Goal: Task Accomplishment & Management: Complete application form

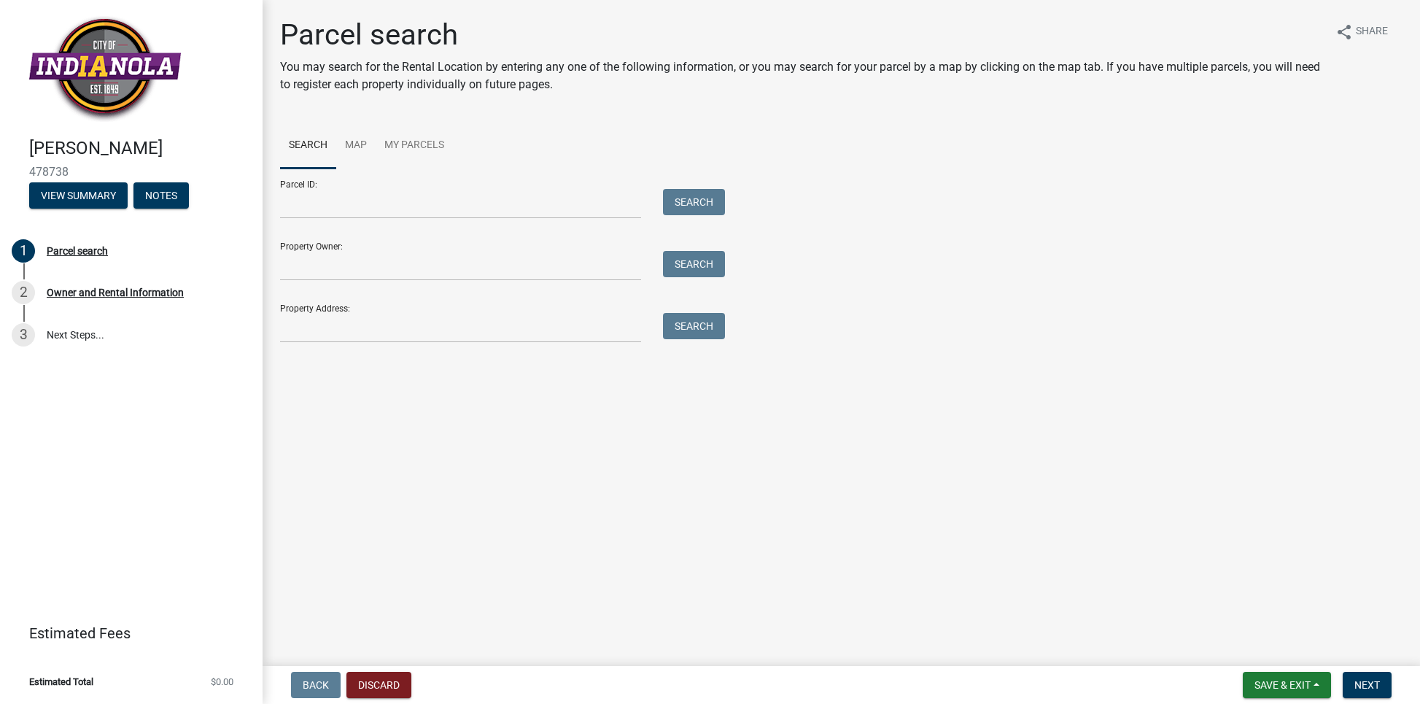
click at [324, 248] on div "Property Owner: Search" at bounding box center [498, 255] width 437 height 50
click at [593, 253] on input "Property Owner:" at bounding box center [460, 266] width 361 height 30
type input "[PERSON_NAME] pines llc"
click at [681, 263] on button "Search" at bounding box center [694, 264] width 62 height 26
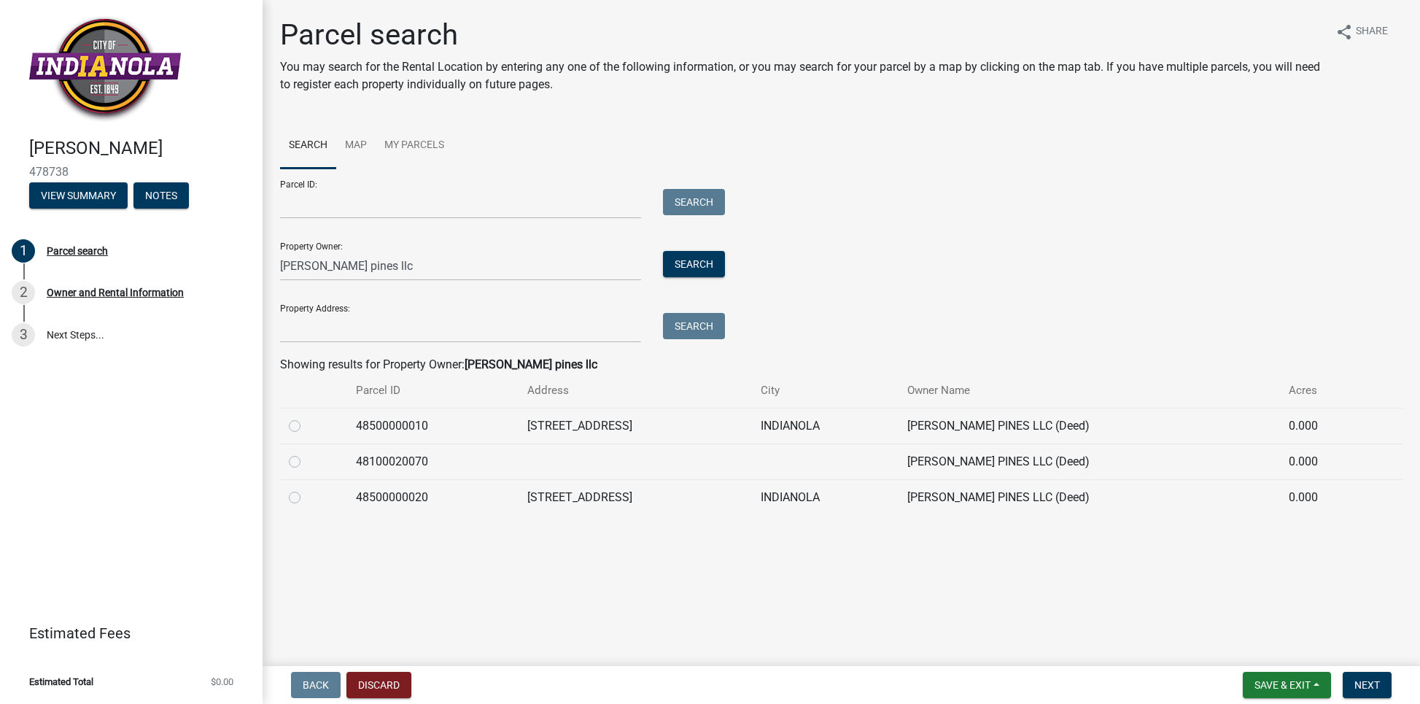
click at [306, 488] on label at bounding box center [306, 488] width 0 height 0
click at [306, 497] on input "radio" at bounding box center [310, 492] width 9 height 9
radio input "true"
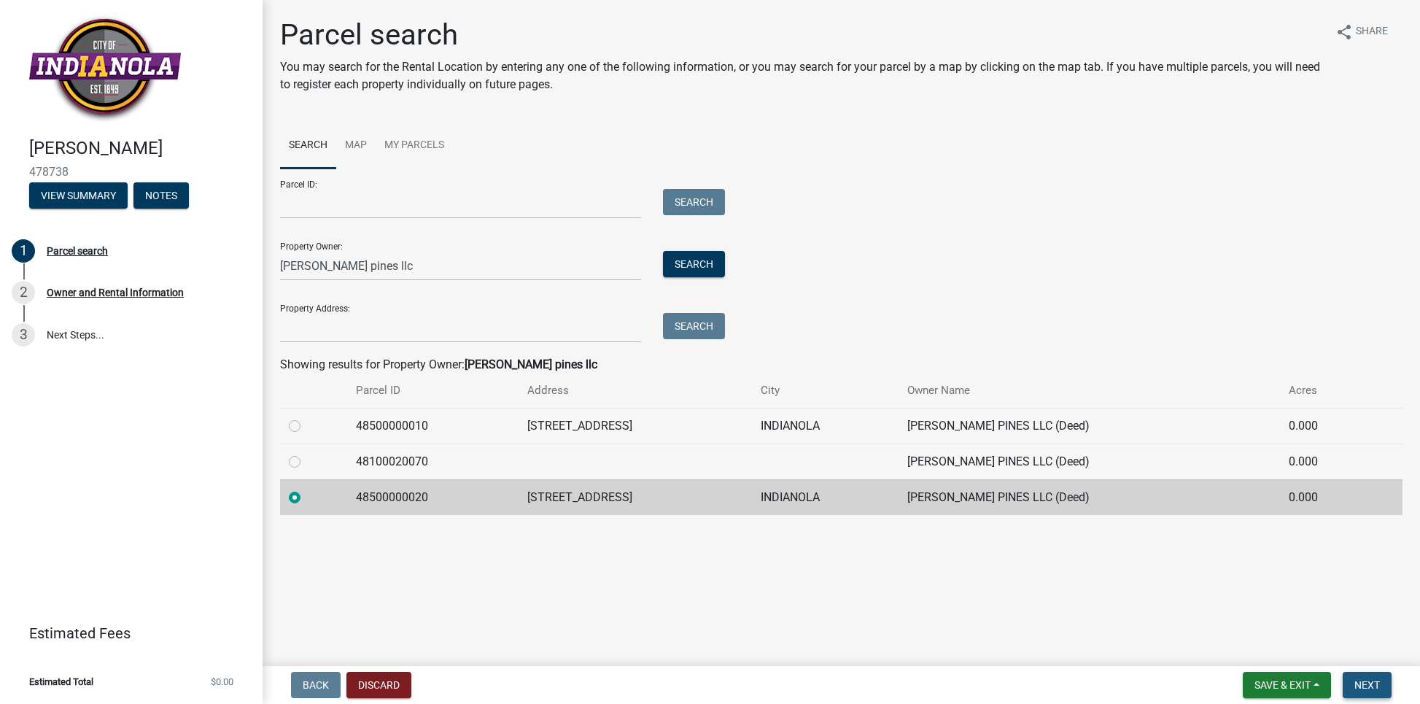
click at [1361, 689] on span "Next" at bounding box center [1367, 685] width 26 height 12
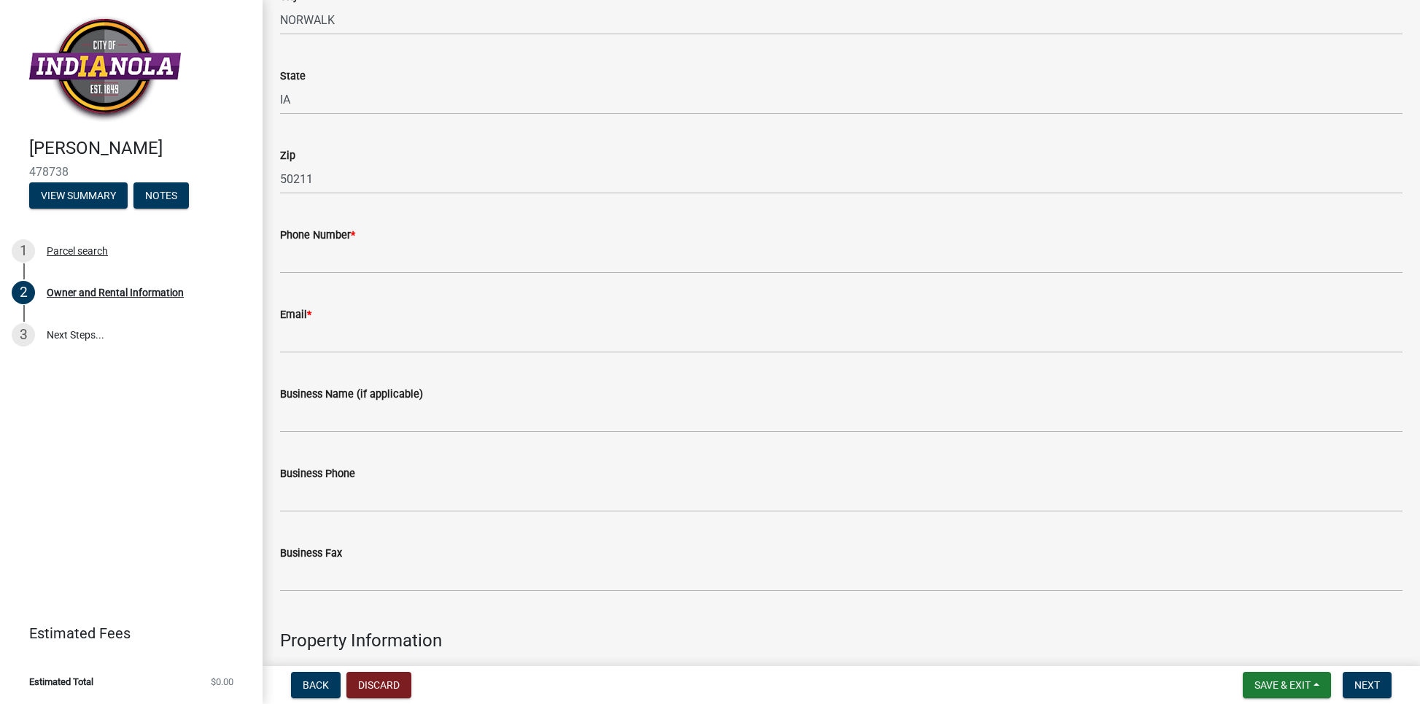
scroll to position [331, 0]
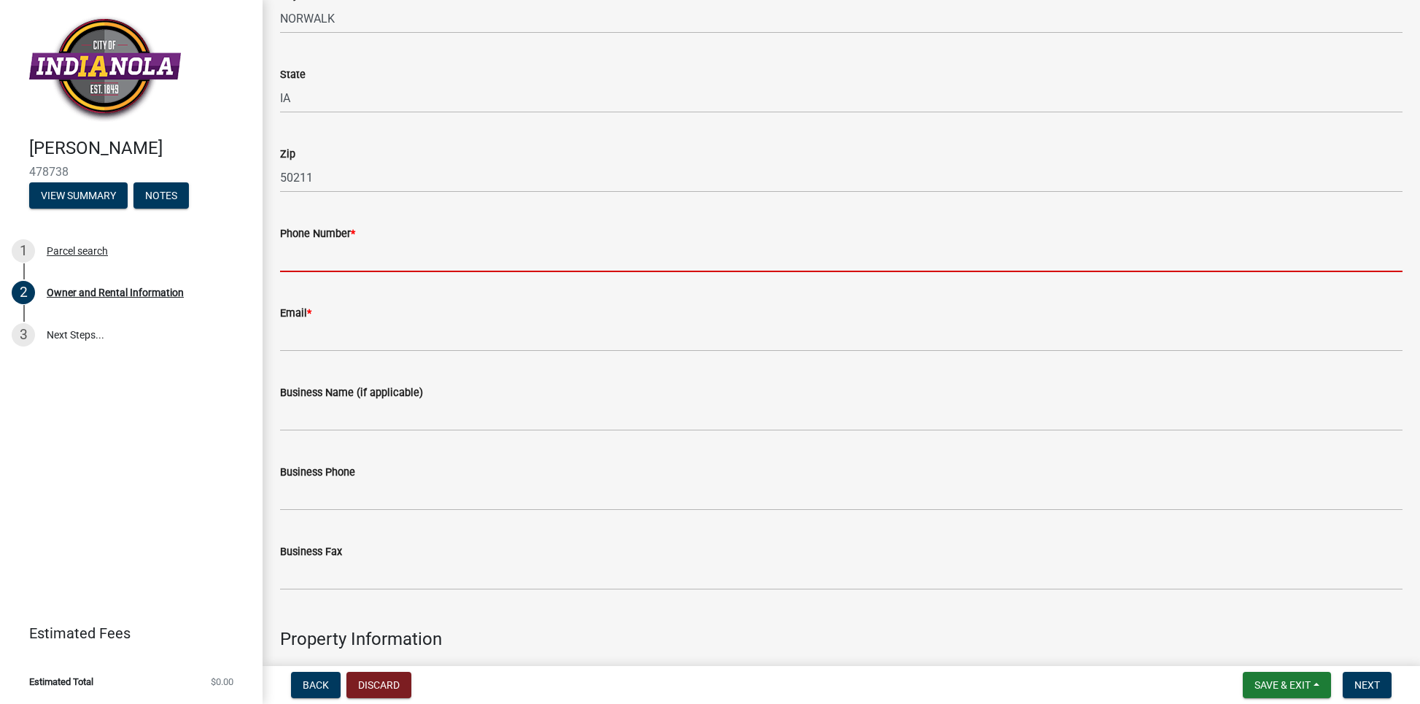
click at [698, 256] on input "Phone Number *" at bounding box center [841, 257] width 1122 height 30
type input "[PHONE_NUMBER]"
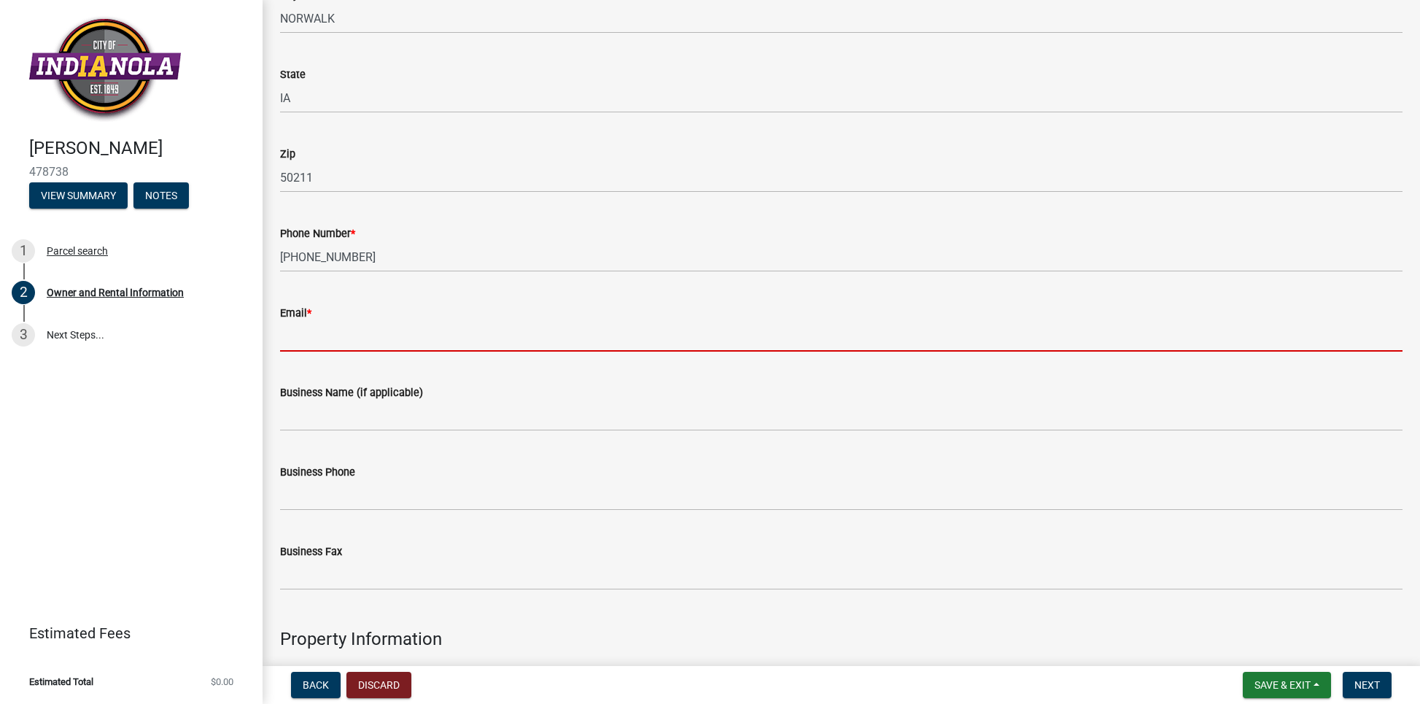
click at [467, 332] on input "Email *" at bounding box center [841, 337] width 1122 height 30
type input "[EMAIL_ADDRESS][DOMAIN_NAME]"
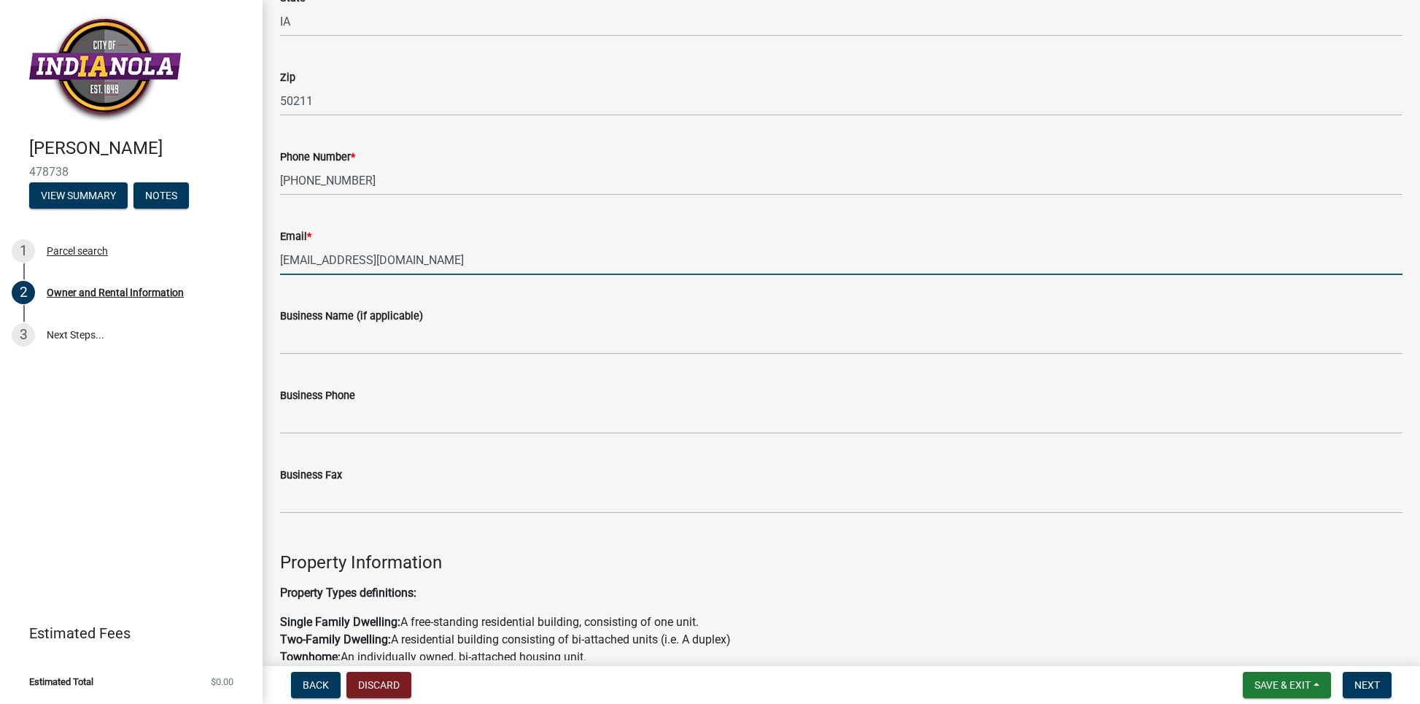
scroll to position [413, 0]
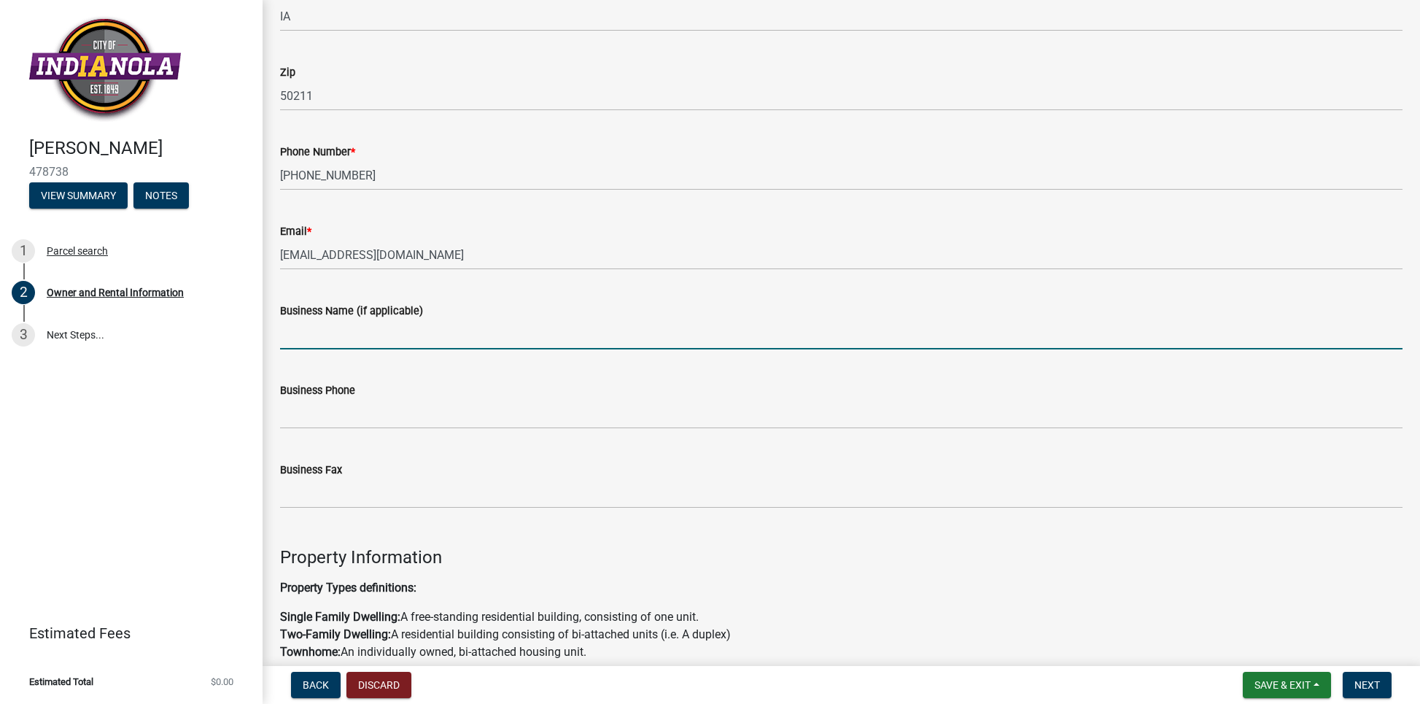
click at [538, 332] on input "Business Name (if applicable)" at bounding box center [841, 334] width 1122 height 30
click at [476, 322] on input "Business Name (if applicable)" at bounding box center [841, 334] width 1122 height 30
click at [461, 338] on input "Business Name (if applicable)" at bounding box center [841, 334] width 1122 height 30
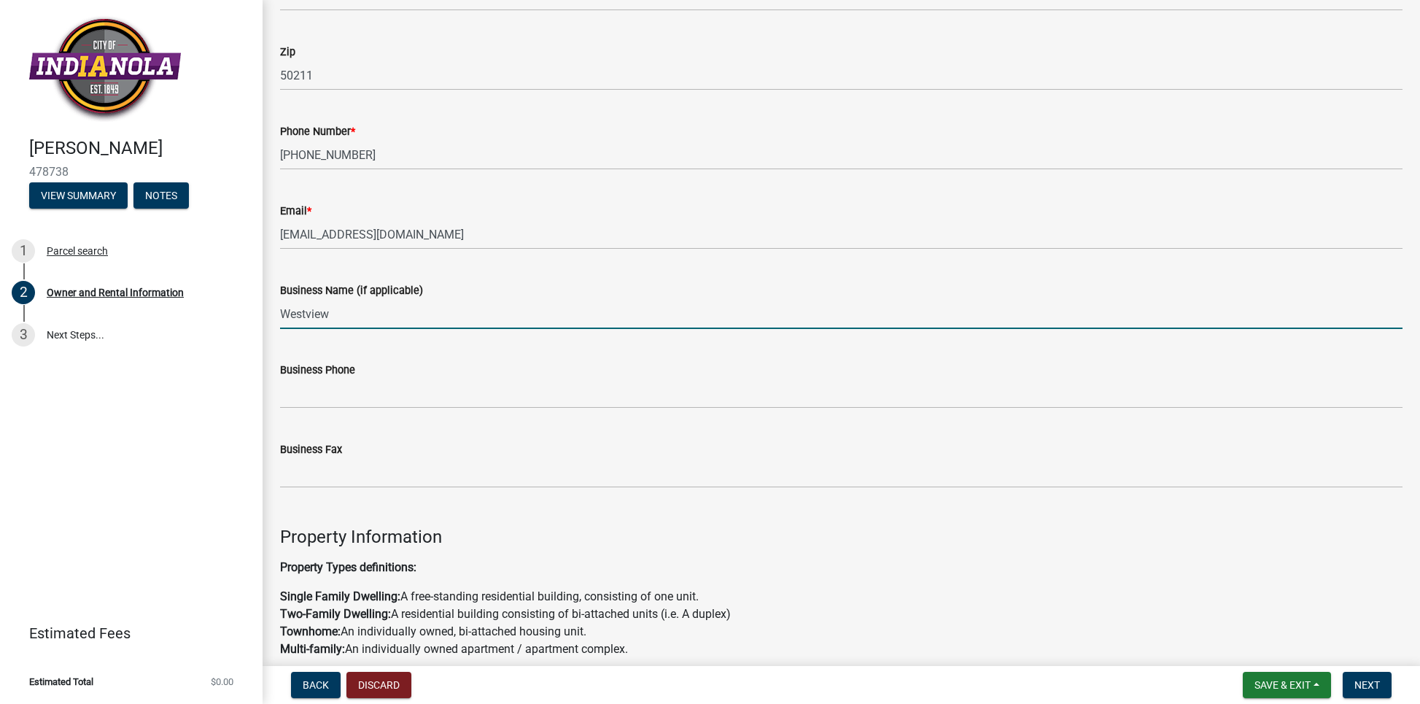
type input "Westview"
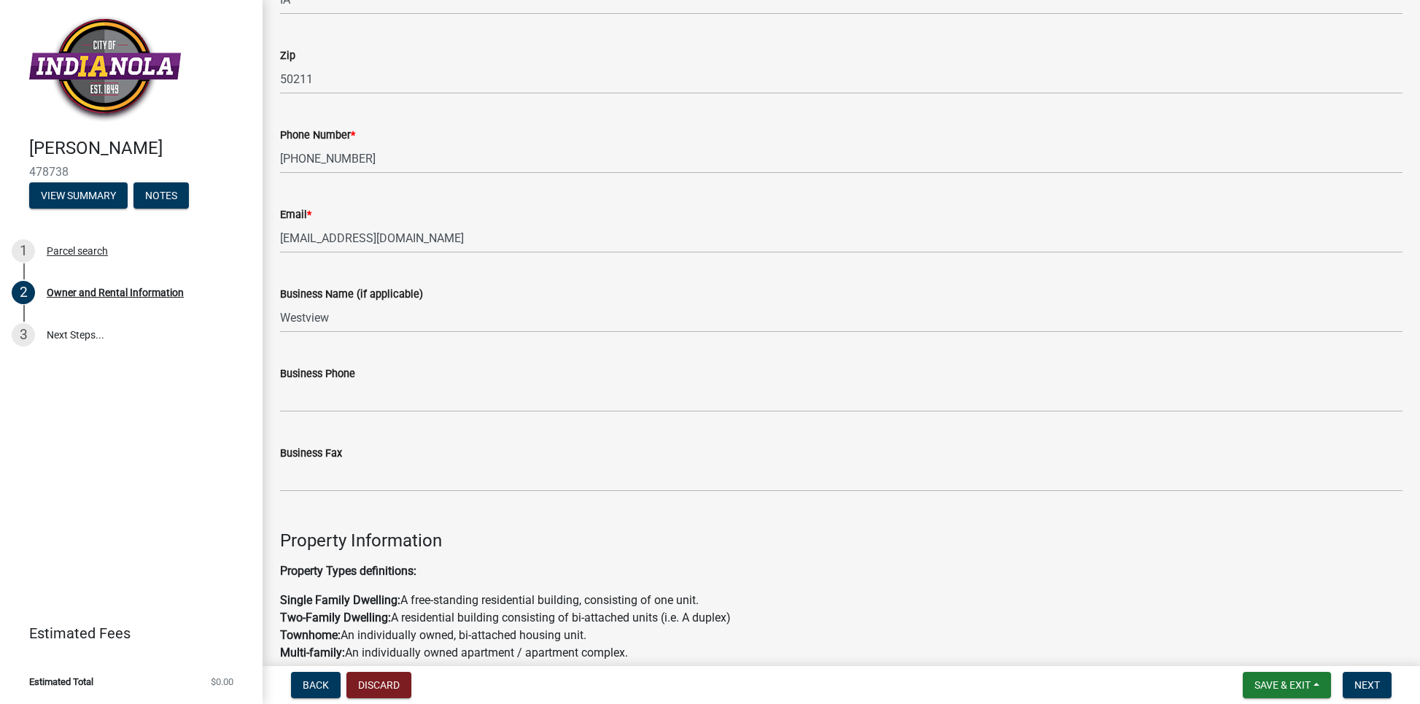
click at [450, 372] on div "Business Phone" at bounding box center [841, 373] width 1122 height 17
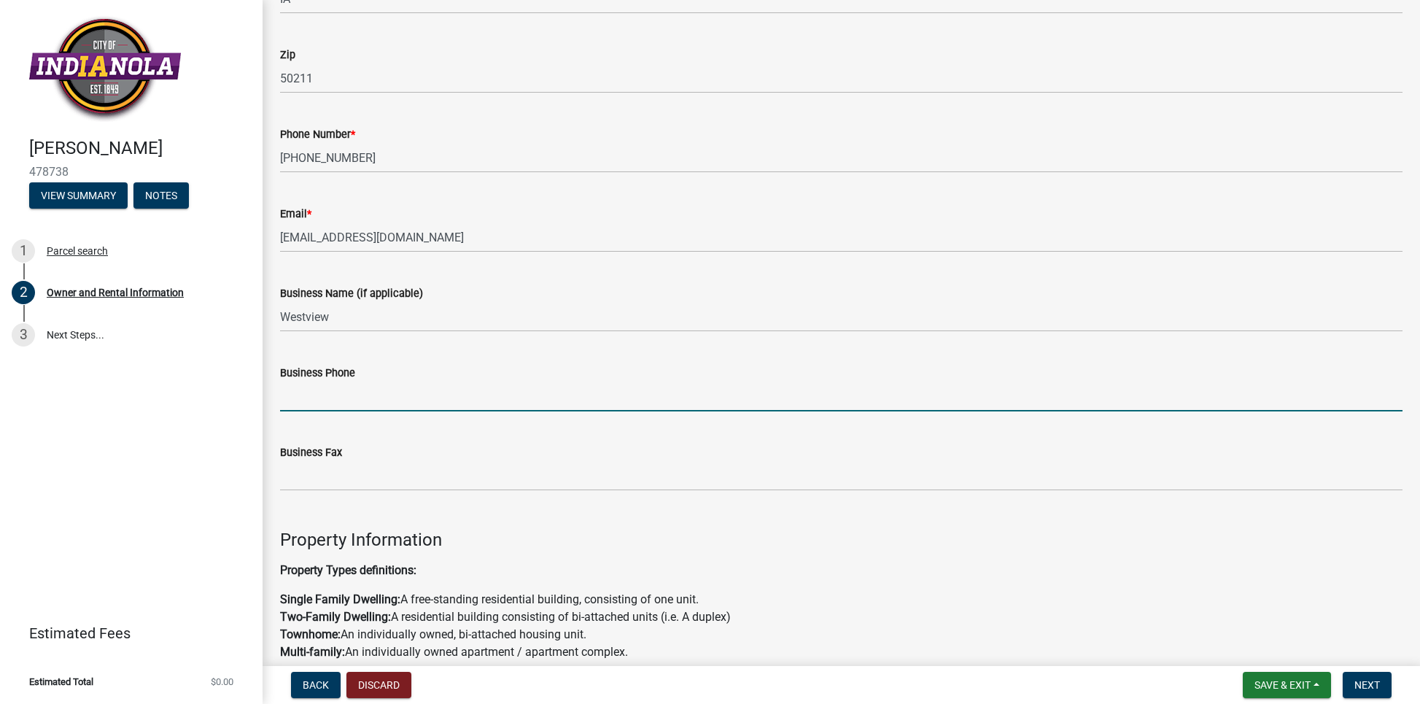
click at [453, 392] on input "Business Phone" at bounding box center [841, 396] width 1122 height 30
type input "5153140724"
click at [427, 456] on div "Business Fax" at bounding box center [841, 451] width 1122 height 17
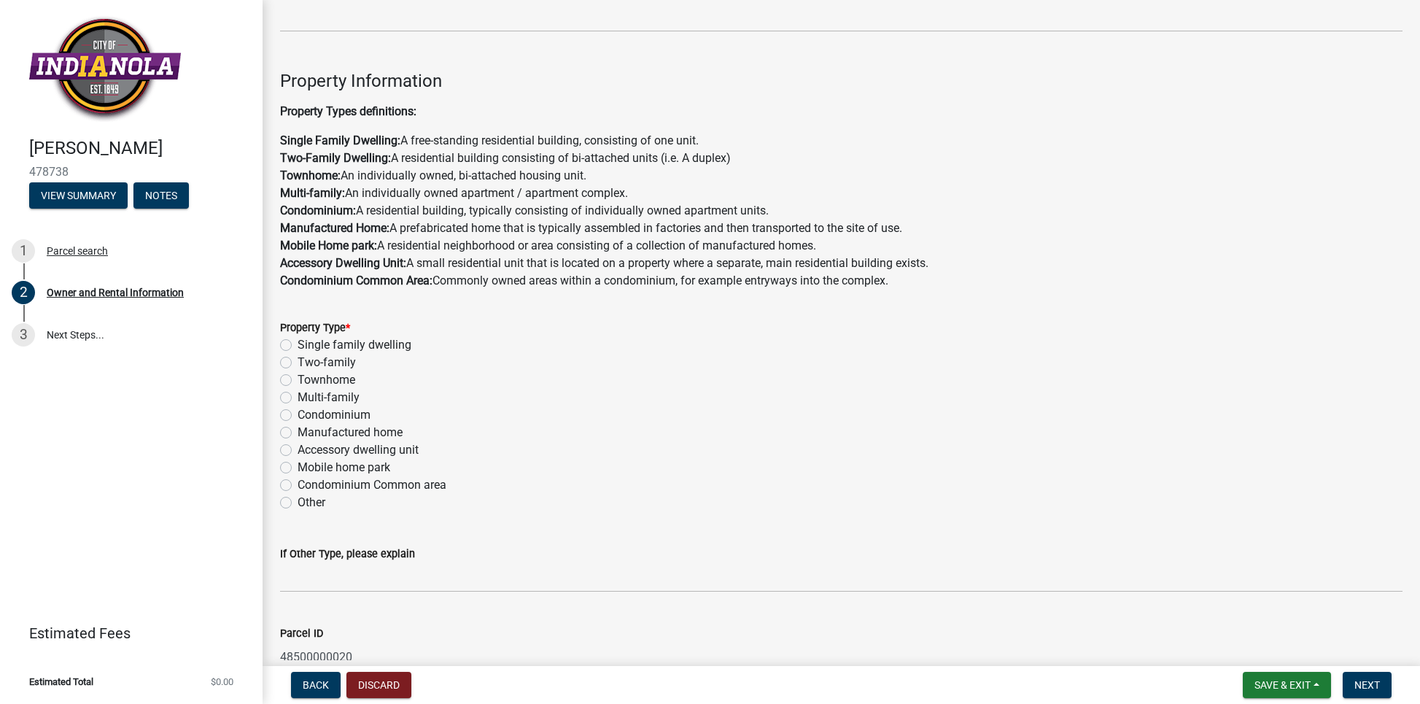
scroll to position [892, 0]
click at [297, 393] on label "Multi-family" at bounding box center [328, 394] width 62 height 17
click at [297, 393] on input "Multi-family" at bounding box center [301, 390] width 9 height 9
radio input "true"
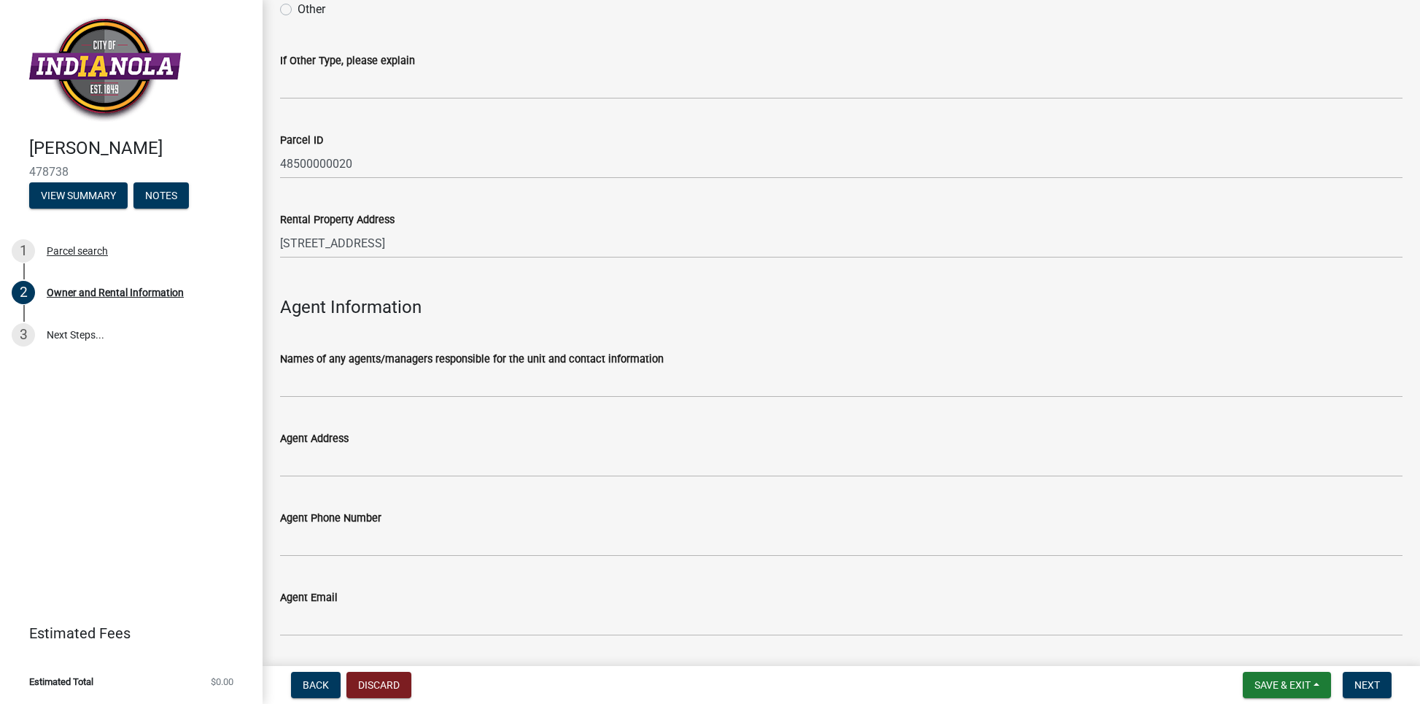
scroll to position [1383, 0]
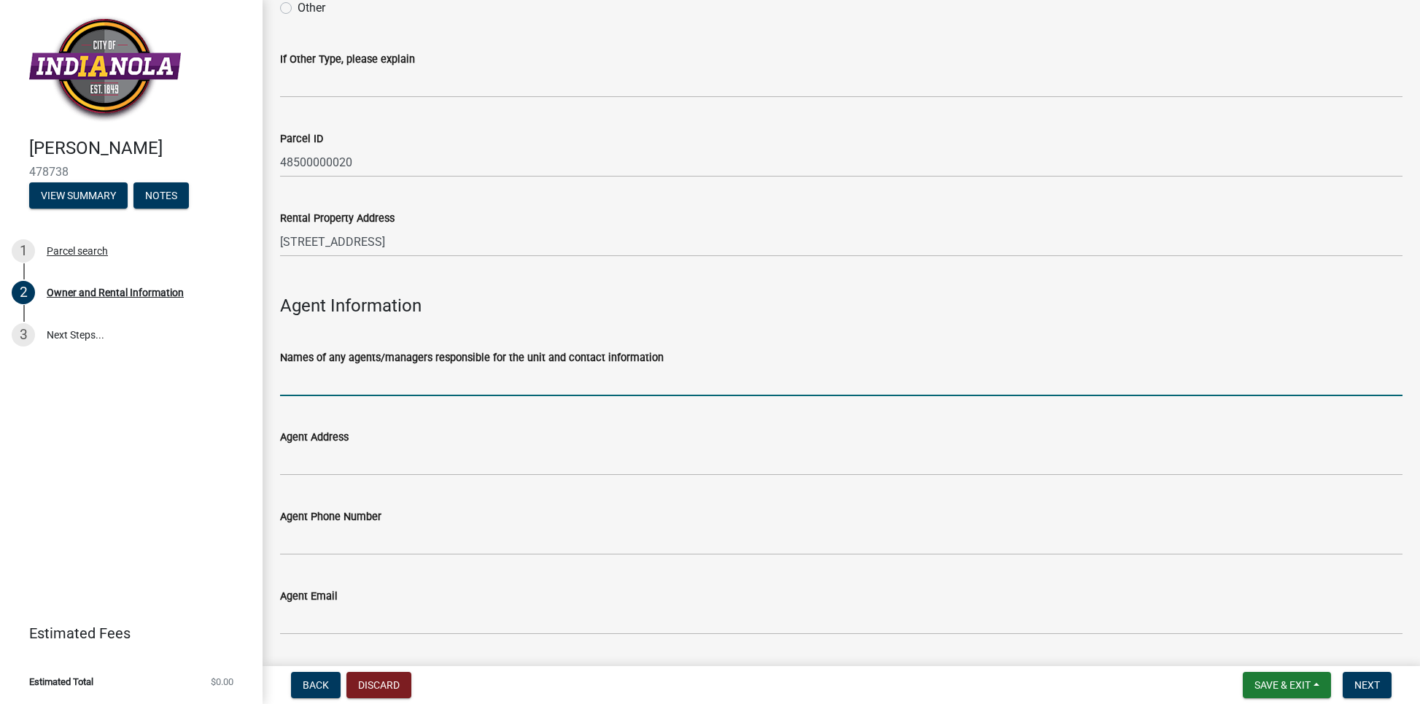
click at [541, 384] on input "Names of any agents/managers responsible for the unit and contact information" at bounding box center [841, 381] width 1122 height 30
click at [462, 383] on input "Names of any agents/managers responsible for the unit and contact information" at bounding box center [841, 381] width 1122 height 30
click at [429, 383] on input "Names of any agents/managers responsible for the unit and contact information" at bounding box center [841, 381] width 1122 height 30
type input "[PERSON_NAME]"
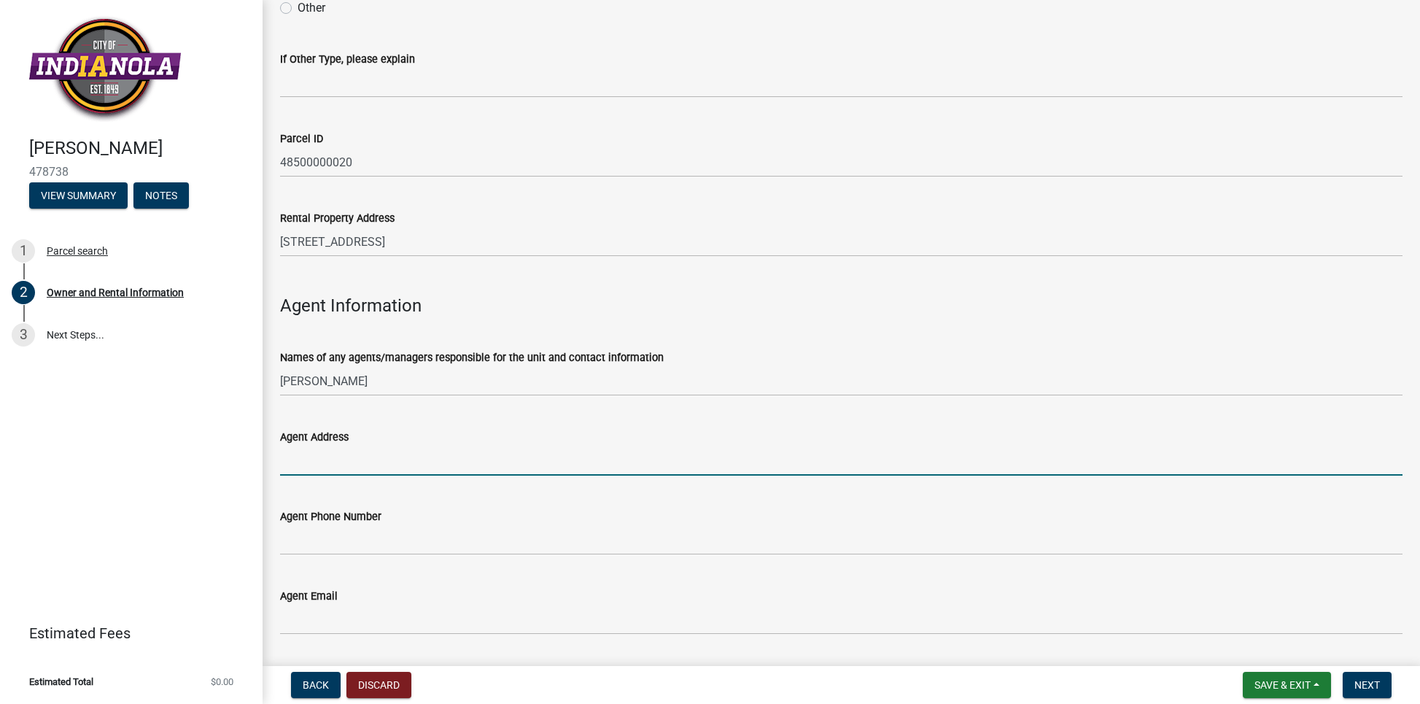
click at [314, 457] on input "Agent Address" at bounding box center [841, 460] width 1122 height 30
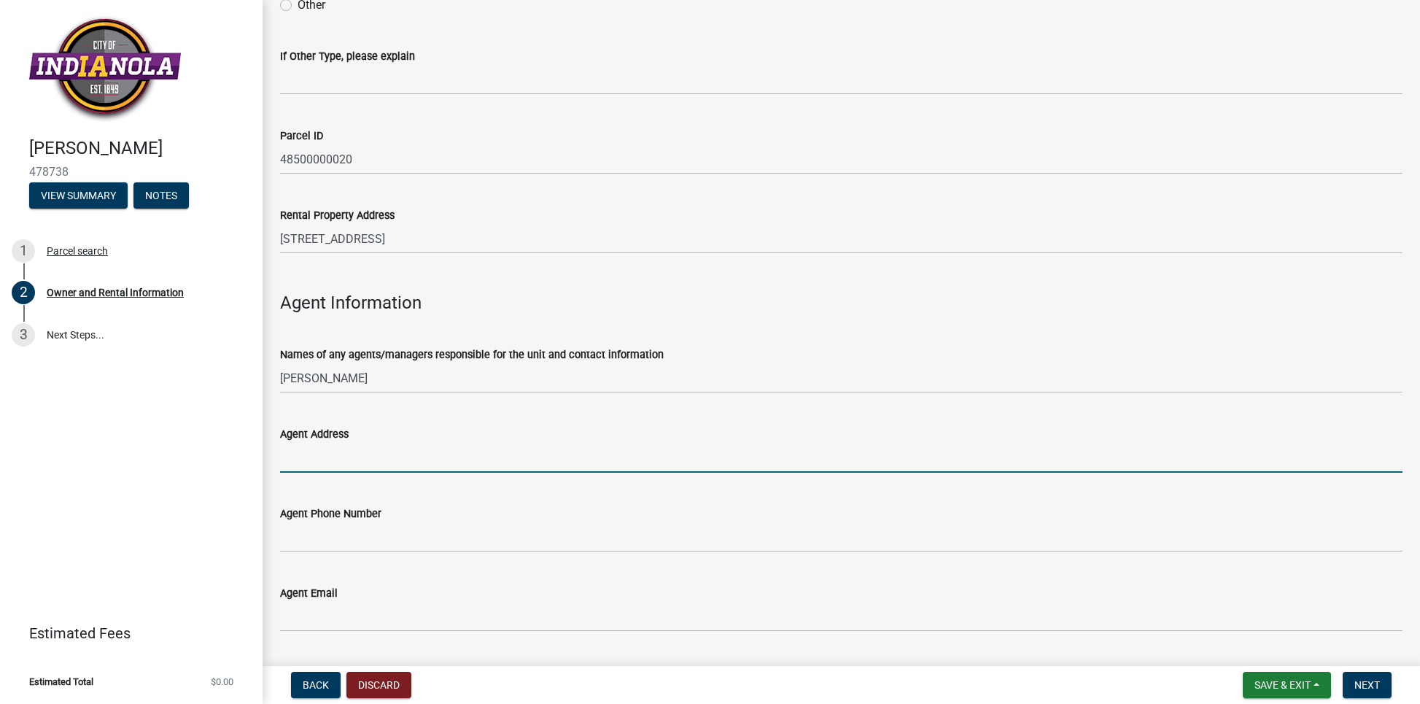
type input "[STREET_ADDRESS][PERSON_NAME]"
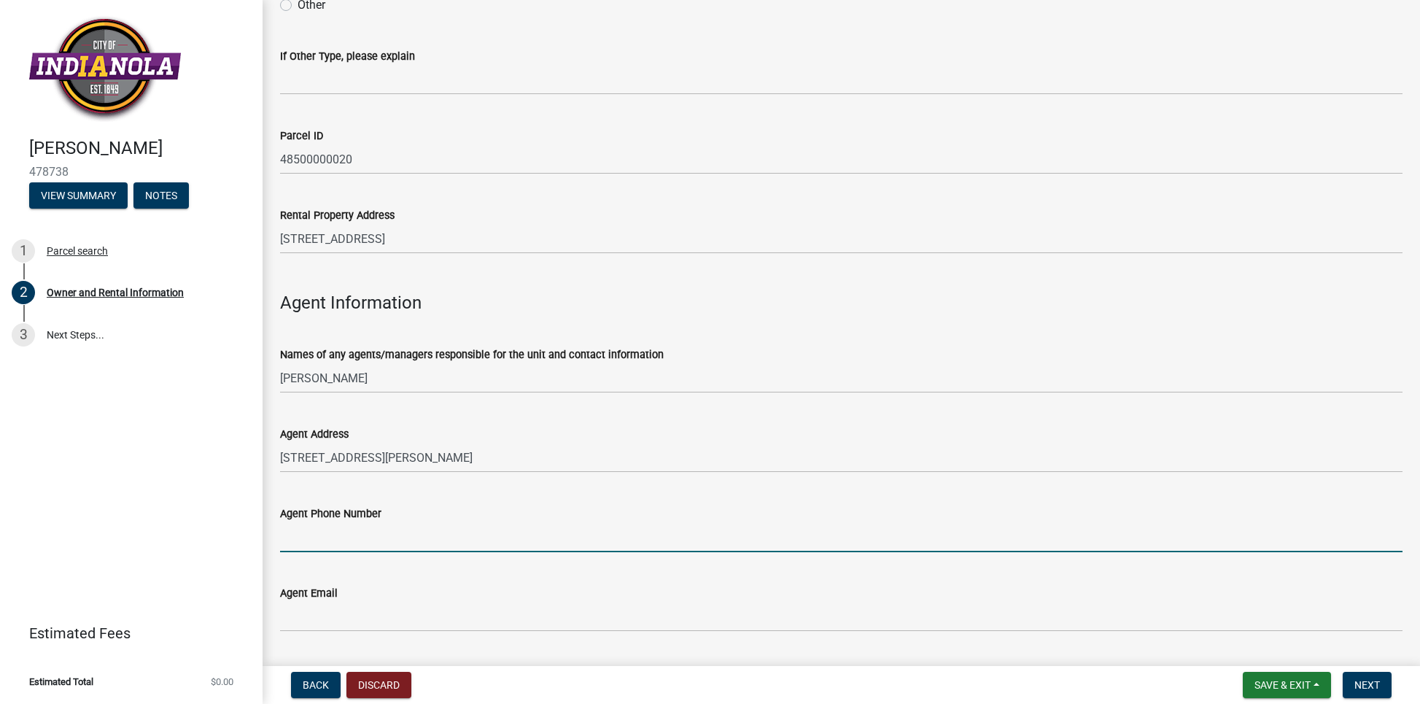
click at [375, 533] on input "Agent Phone Number" at bounding box center [841, 537] width 1122 height 30
type input "[PHONE_NUMBER]"
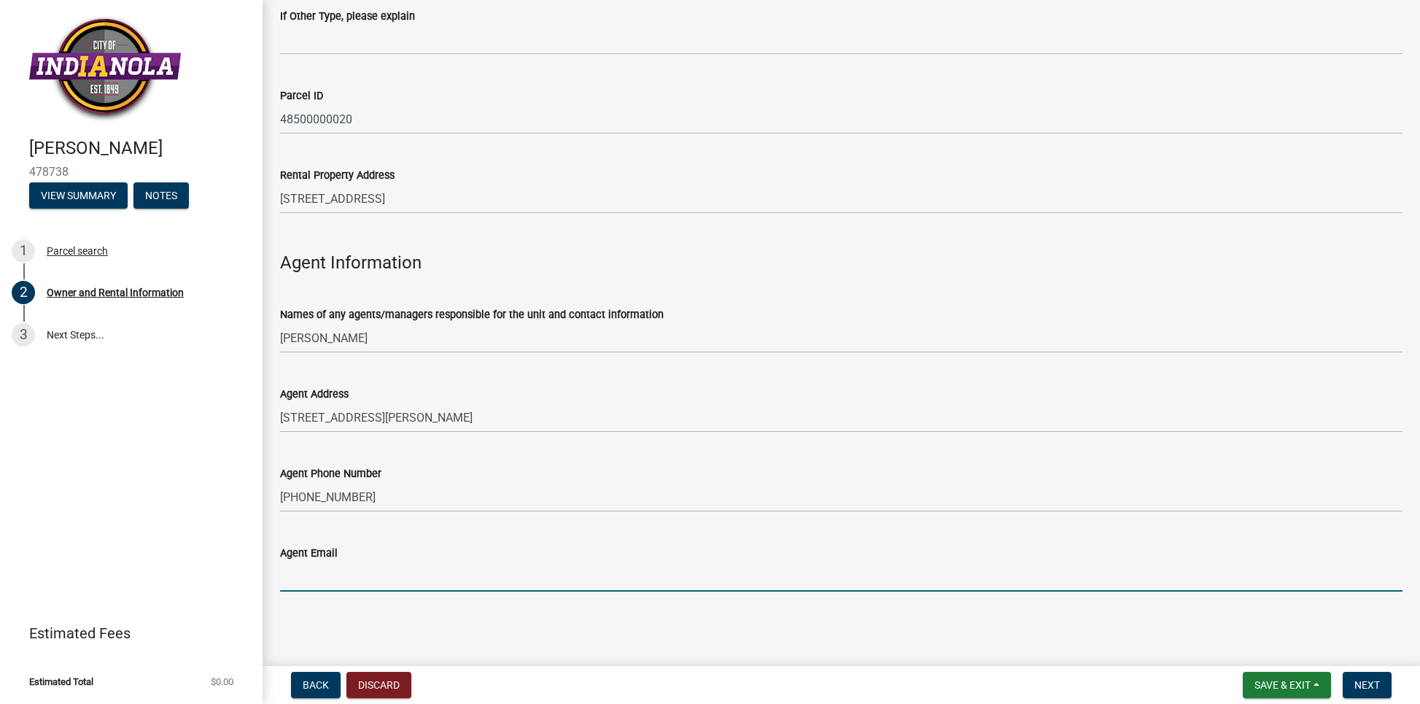
click at [381, 575] on input "Agent Email" at bounding box center [841, 576] width 1122 height 30
type input "[EMAIL_ADDRESS][DOMAIN_NAME]"
click at [1366, 685] on span "Next" at bounding box center [1367, 685] width 26 height 12
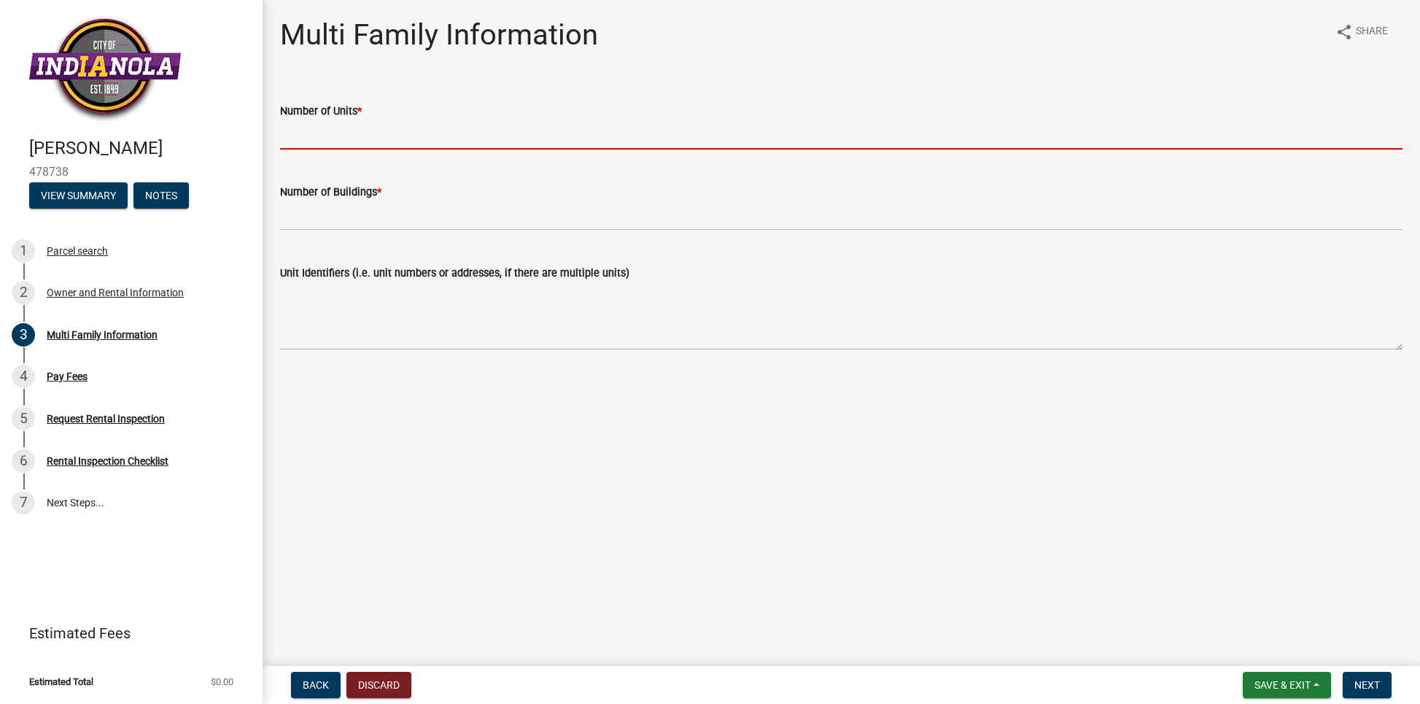
click at [351, 122] on input "text" at bounding box center [841, 135] width 1122 height 30
click at [351, 125] on input "text" at bounding box center [841, 135] width 1122 height 30
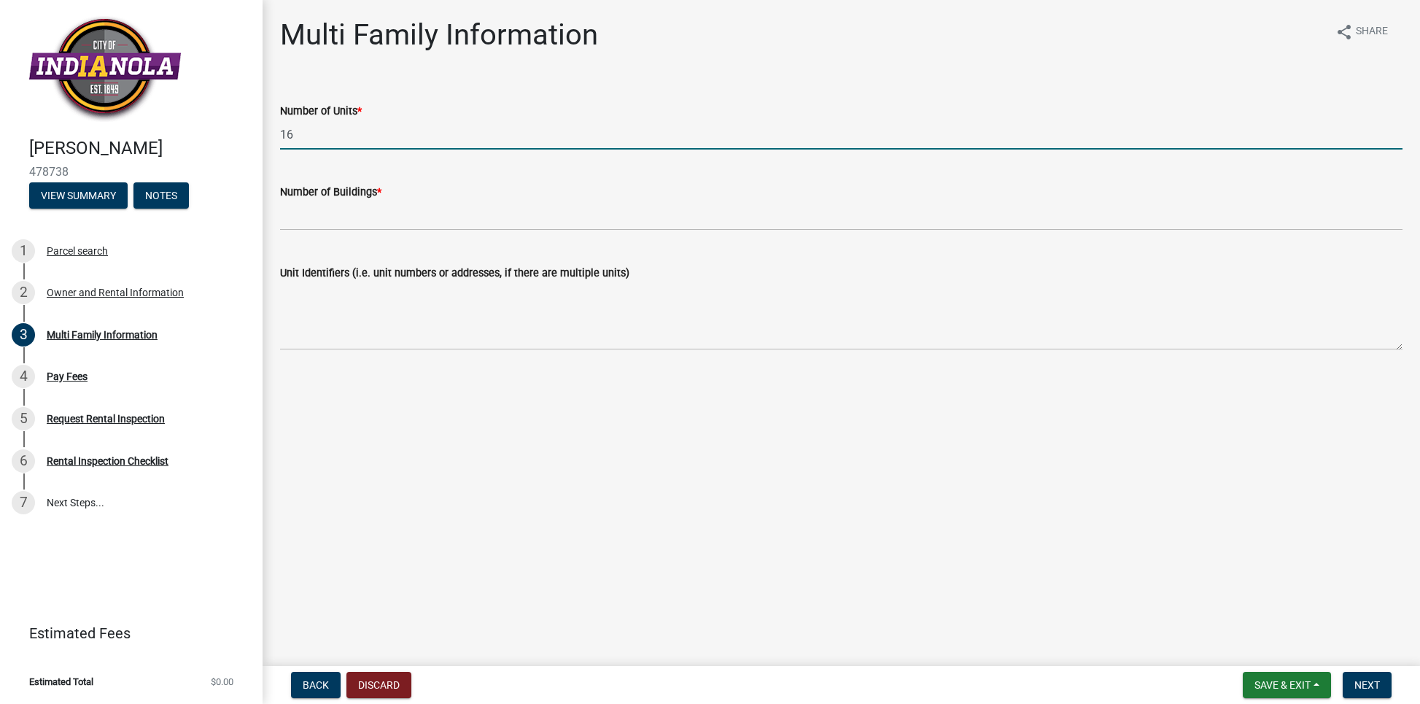
type input "16"
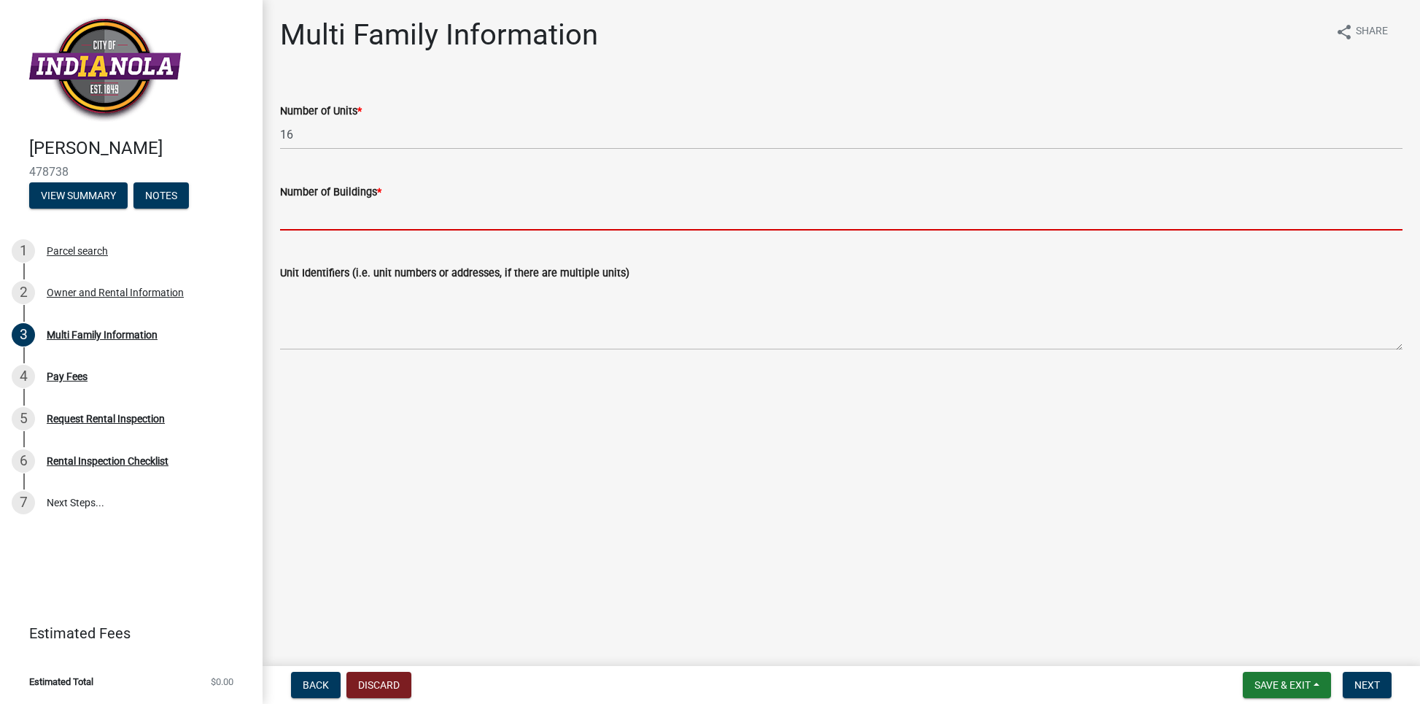
click at [339, 217] on input "text" at bounding box center [841, 215] width 1122 height 30
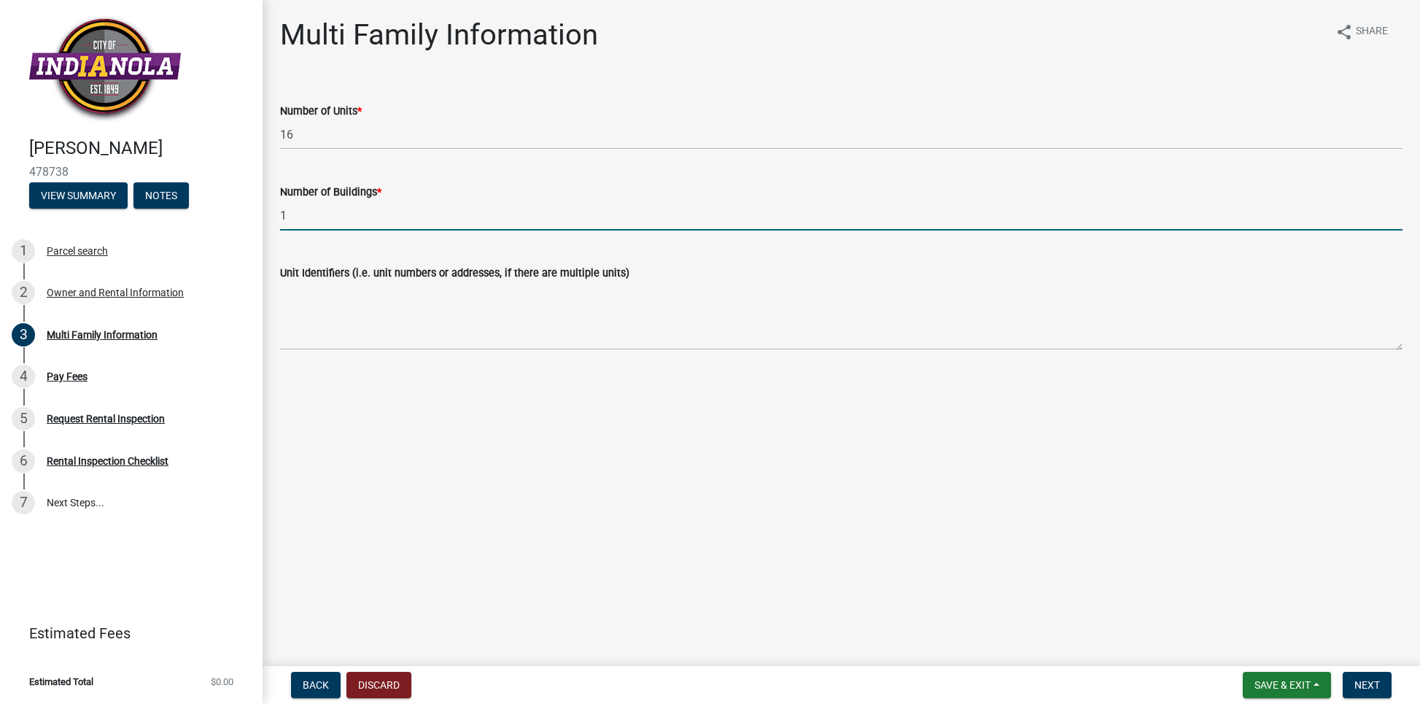
type input "1"
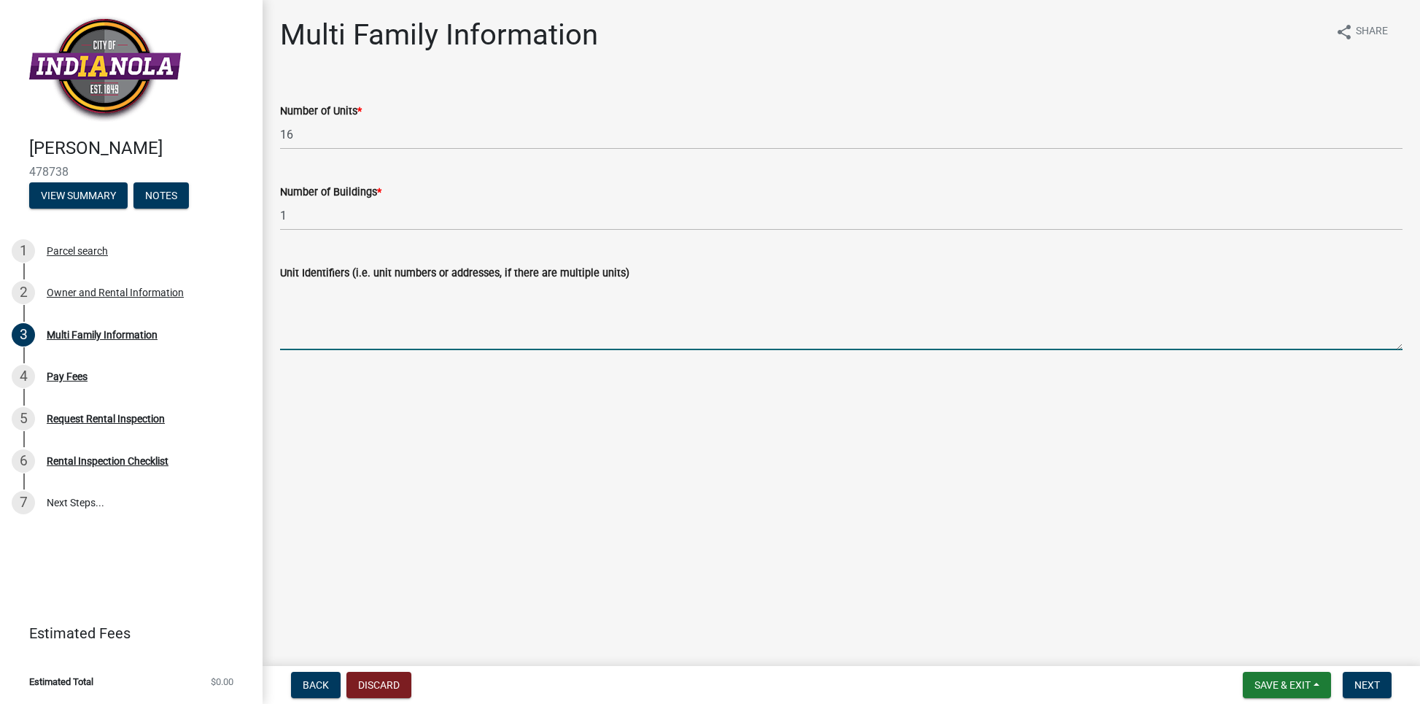
click at [423, 304] on textarea "Unit Identifiers (i.e. unit numbers or addresses, if there are multiple units)" at bounding box center [841, 315] width 1122 height 69
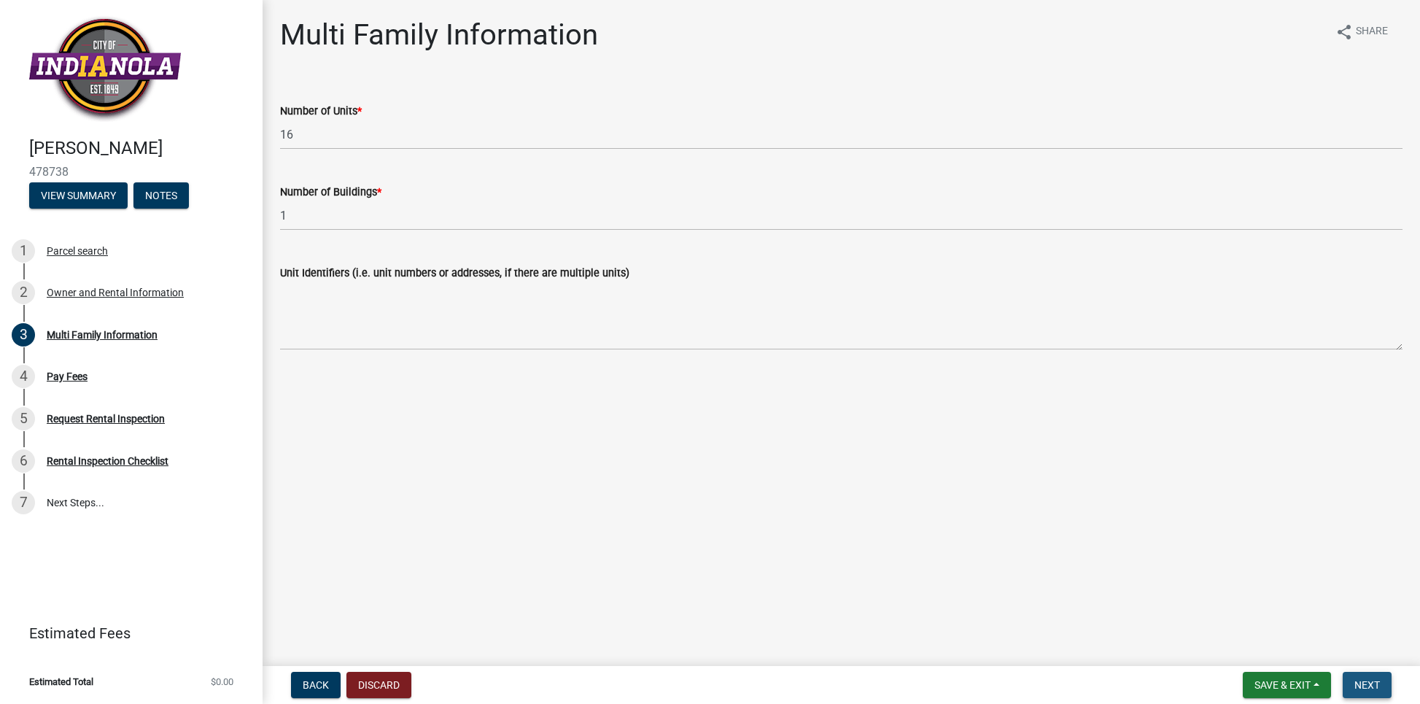
click at [1369, 679] on span "Next" at bounding box center [1367, 685] width 26 height 12
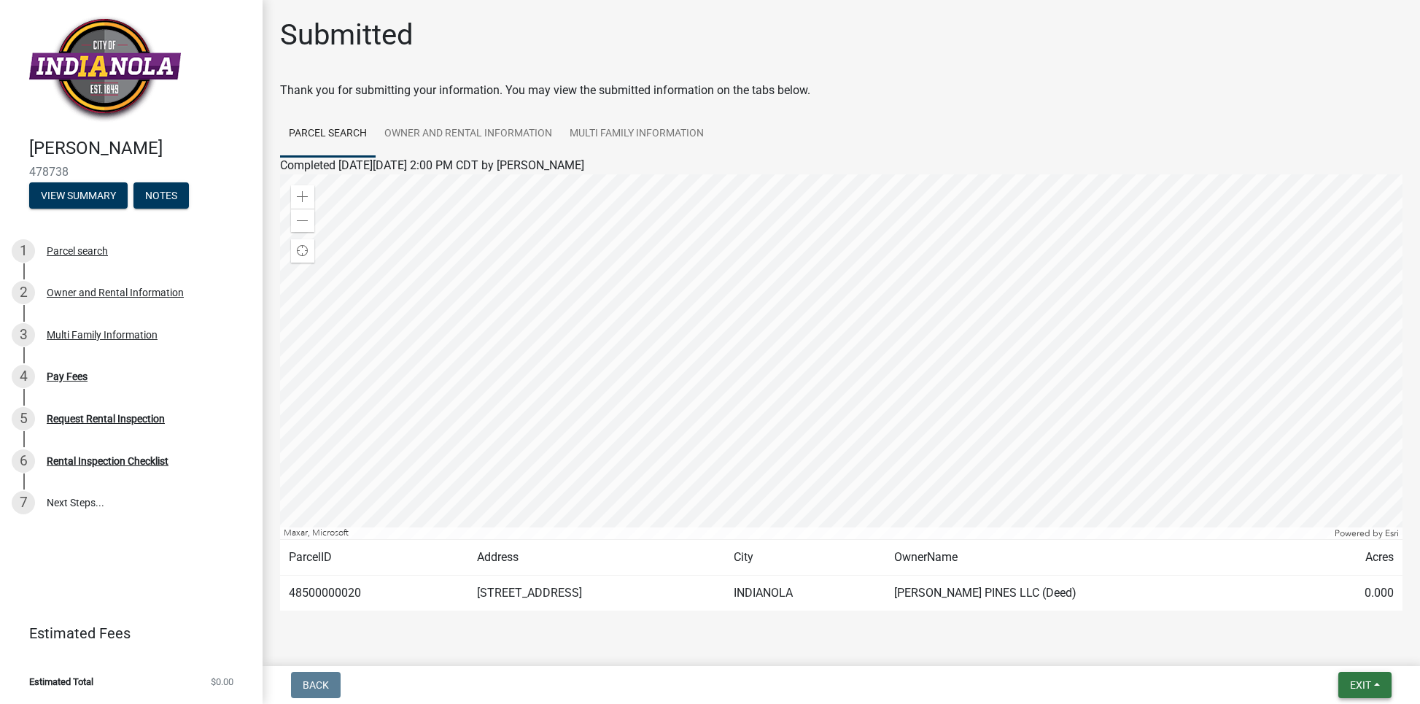
click at [1362, 683] on span "Exit" at bounding box center [1360, 685] width 21 height 12
click at [1336, 645] on button "Save & Exit" at bounding box center [1333, 646] width 117 height 35
